Goal: Communication & Community: Answer question/provide support

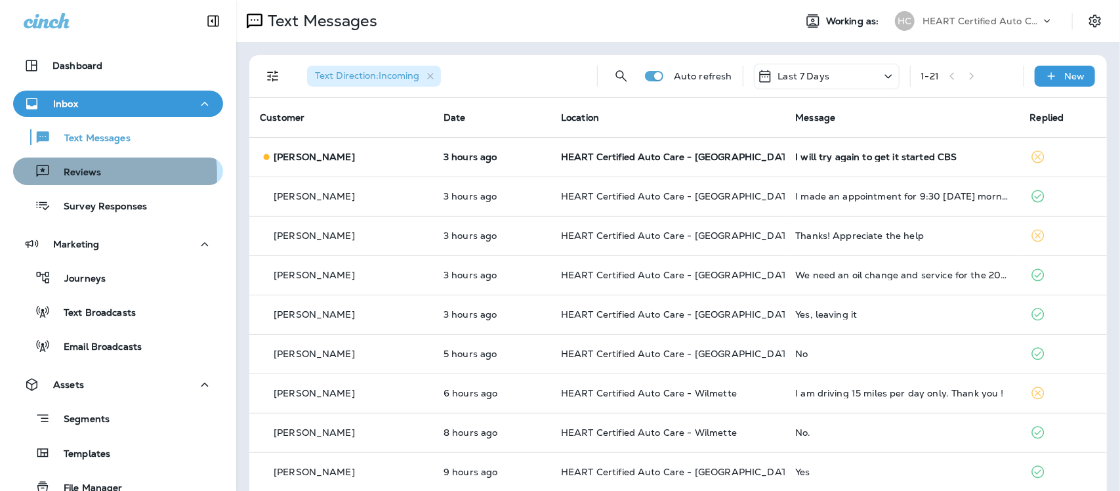
click at [93, 175] on p "Reviews" at bounding box center [76, 173] width 51 height 12
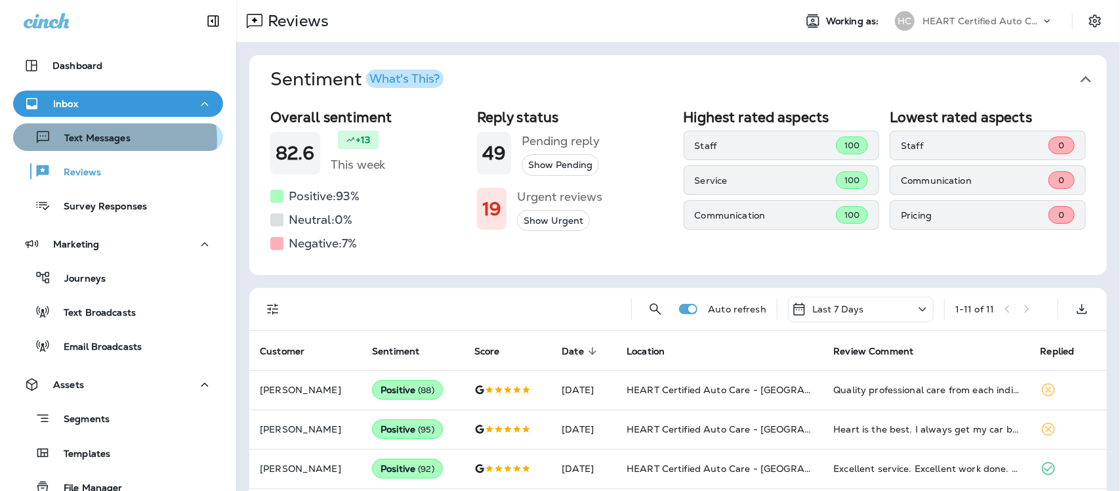
click at [96, 140] on p "Text Messages" at bounding box center [90, 139] width 79 height 12
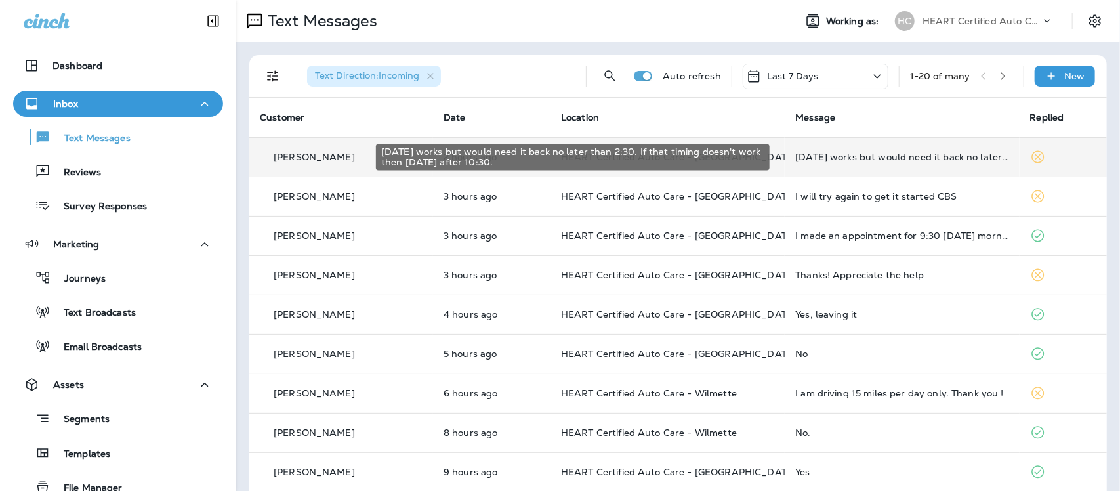
click at [844, 154] on div "[DATE] works but would need it back no later than 2:30. If that timing doesn't …" at bounding box center [901, 157] width 213 height 10
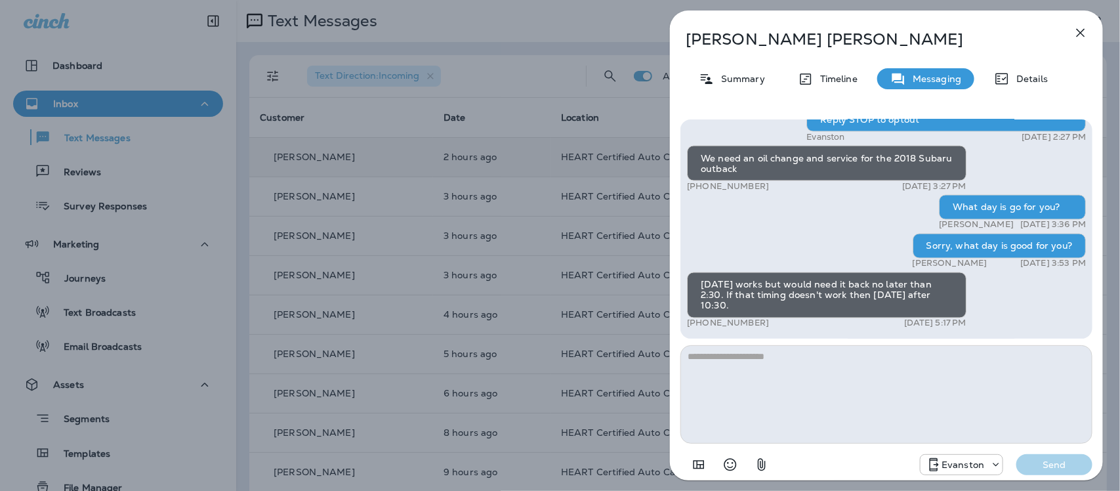
click at [1086, 30] on icon "button" at bounding box center [1081, 33] width 16 height 16
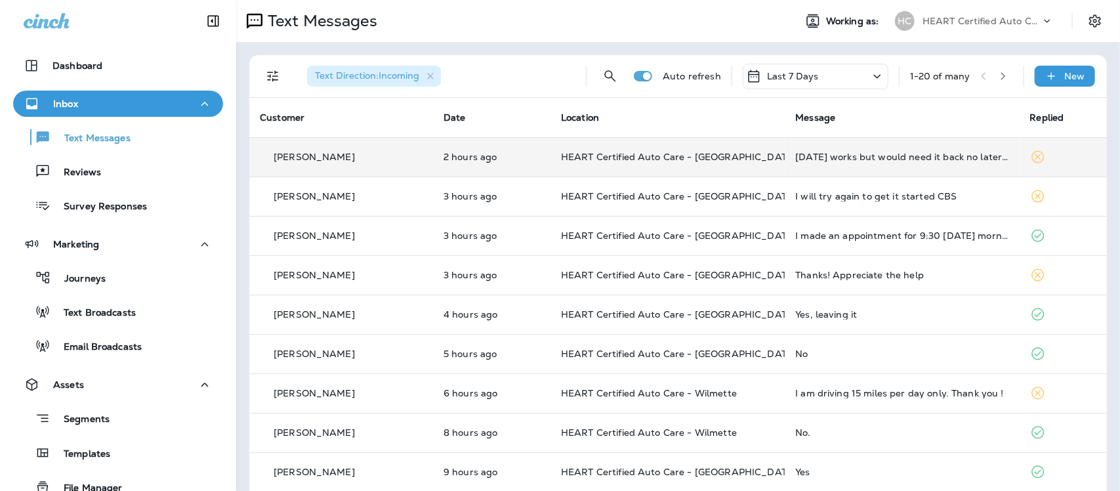
click at [862, 191] on div "I will try again to get it started CBS" at bounding box center [901, 196] width 213 height 10
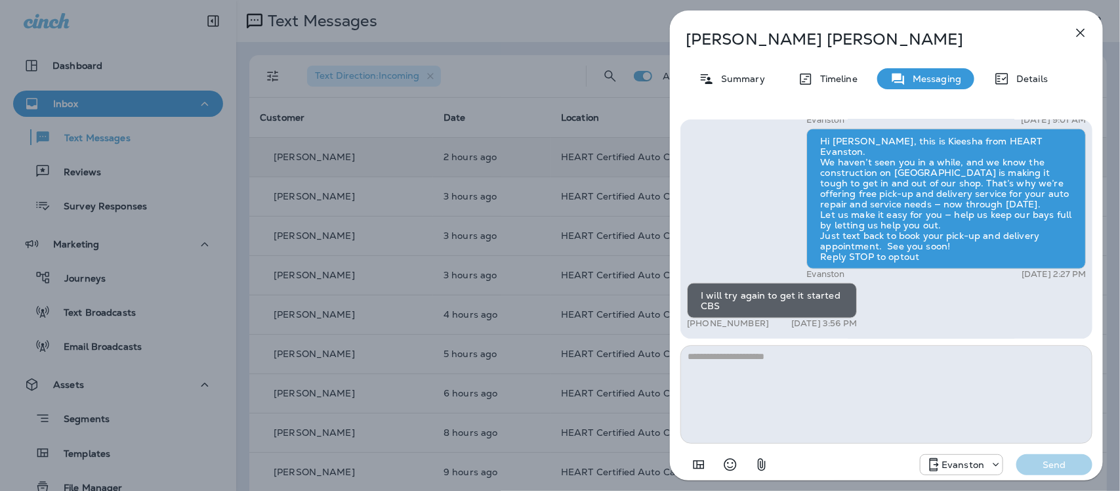
click at [1075, 31] on icon "button" at bounding box center [1081, 33] width 16 height 16
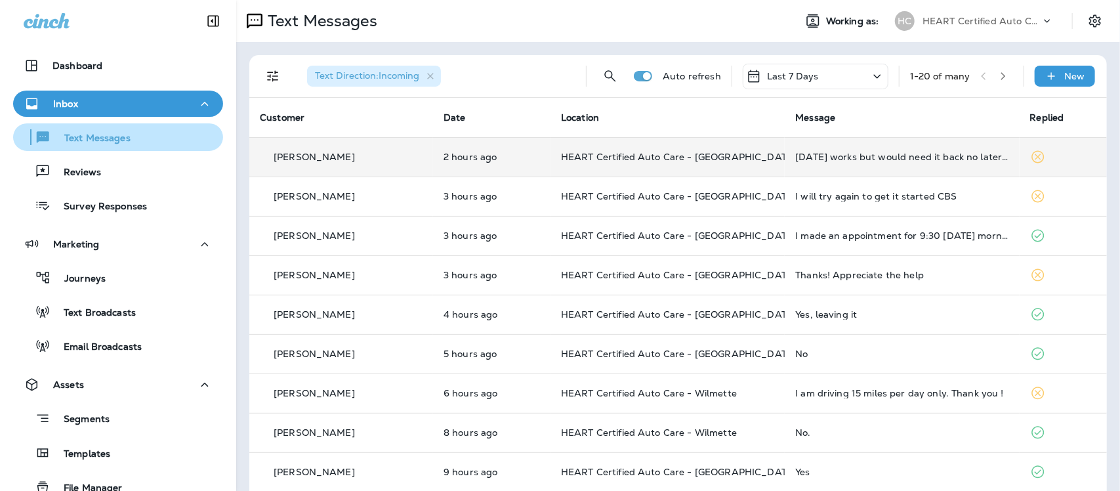
click at [85, 138] on p "Text Messages" at bounding box center [90, 139] width 79 height 12
